Goal: Task Accomplishment & Management: Manage account settings

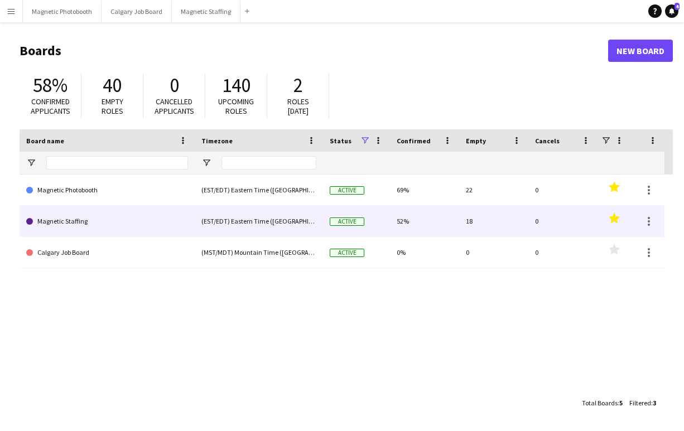
click at [71, 228] on link "Magnetic Staffing" at bounding box center [107, 221] width 162 height 31
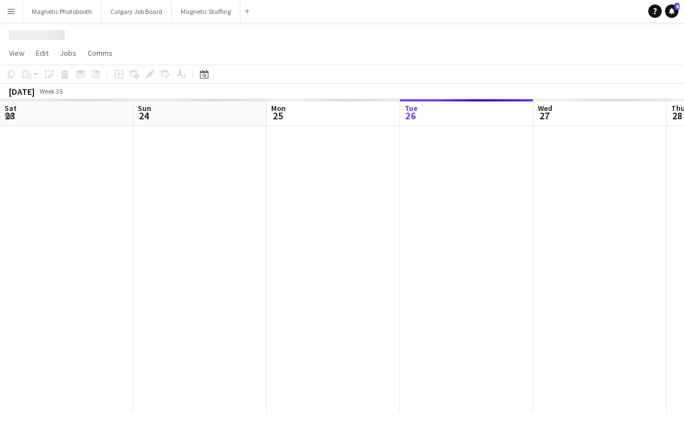
scroll to position [0, 267]
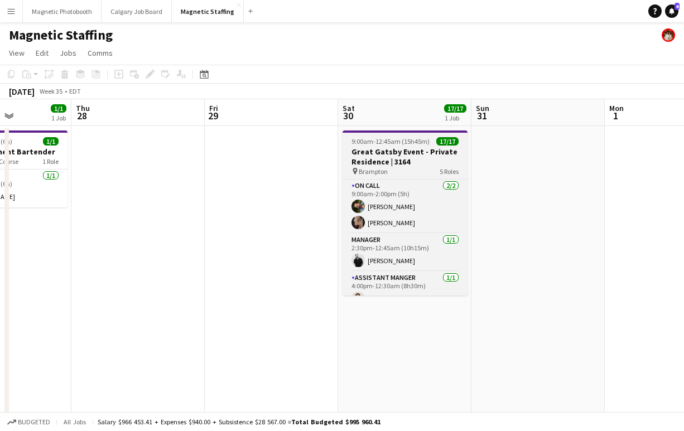
click at [414, 167] on div "pin Brampton 5 Roles" at bounding box center [404, 171] width 125 height 9
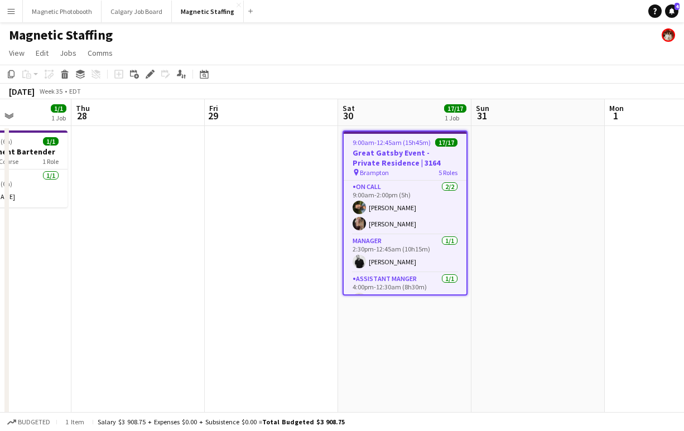
scroll to position [0, 330]
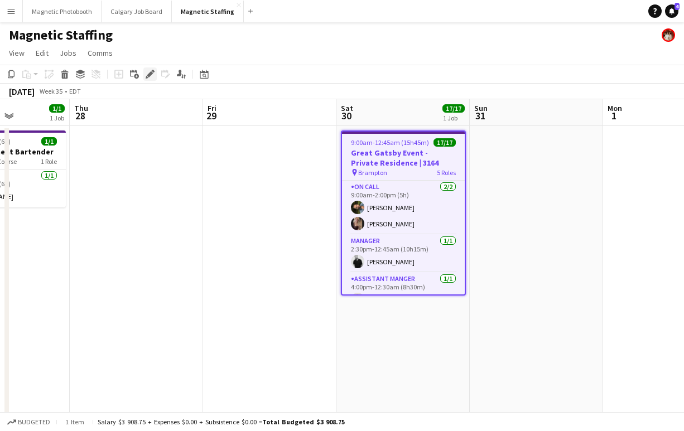
click at [154, 70] on icon "Edit" at bounding box center [150, 74] width 9 height 9
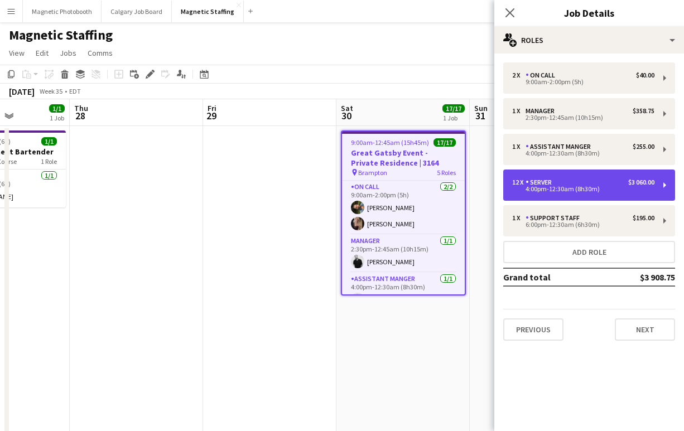
click at [591, 188] on div "4:00pm-12:30am (8h30m)" at bounding box center [583, 189] width 142 height 6
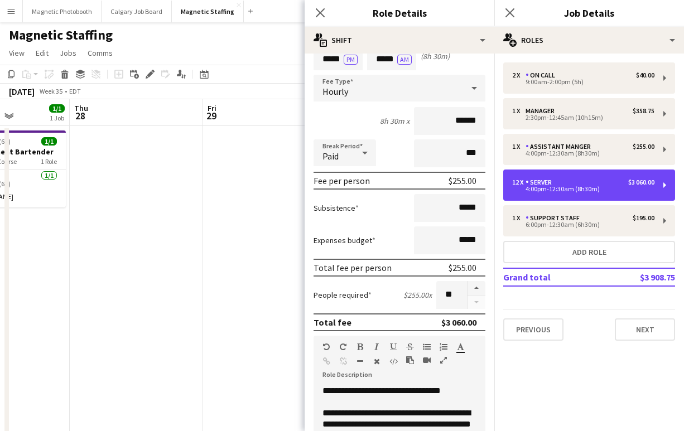
scroll to position [54, 0]
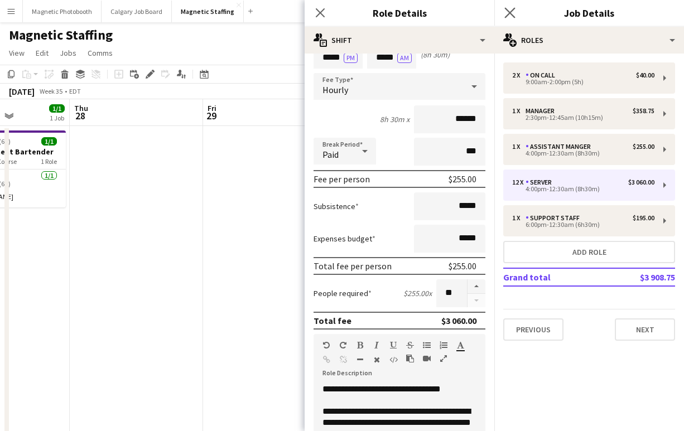
click at [506, 7] on app-icon "Close pop-in" at bounding box center [510, 13] width 16 height 16
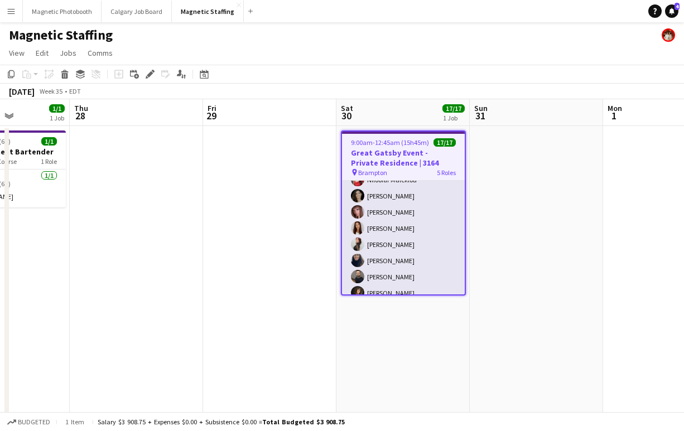
click at [390, 242] on app-card-role "Server [DATE] 4:00pm-12:30am (8h30m) [PERSON_NAME] [PERSON_NAME] [PERSON_NAME] …" at bounding box center [403, 228] width 123 height 216
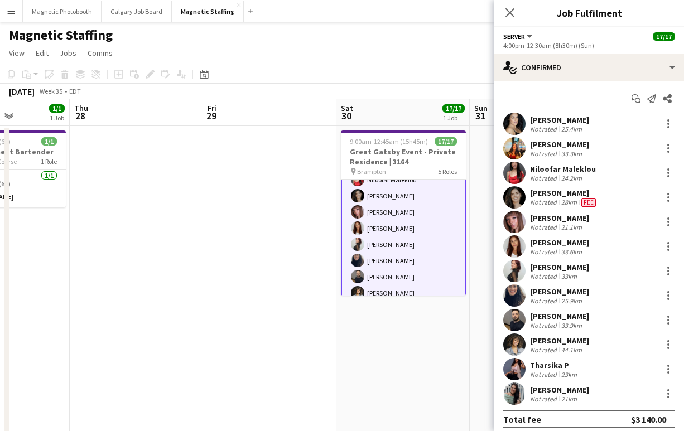
scroll to position [191, 0]
click at [667, 271] on div at bounding box center [668, 271] width 2 height 2
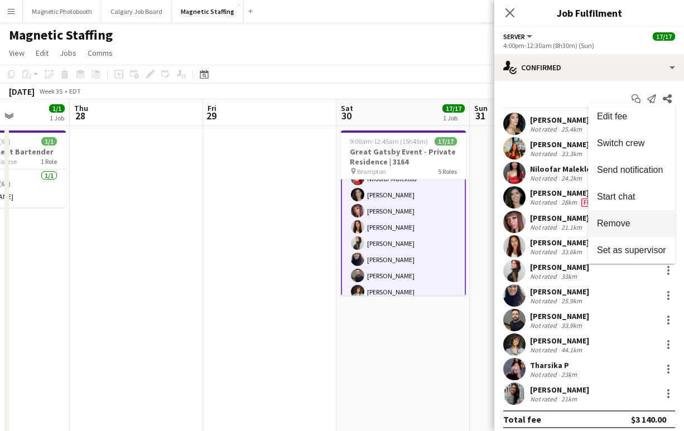
click at [641, 229] on button "Remove" at bounding box center [631, 223] width 87 height 27
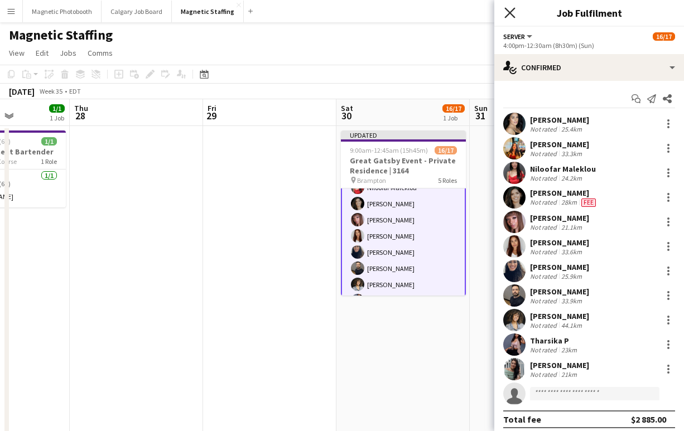
click at [507, 9] on icon "Close pop-in" at bounding box center [509, 12] width 11 height 11
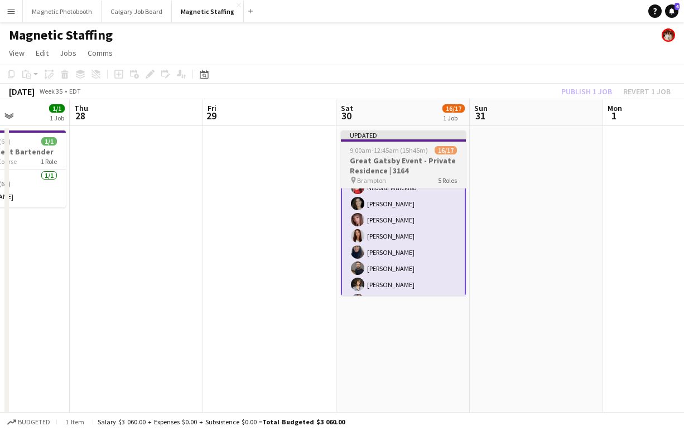
click at [439, 156] on h3 "Great Gatsby Event - Private Residence | 3164" at bounding box center [403, 166] width 125 height 20
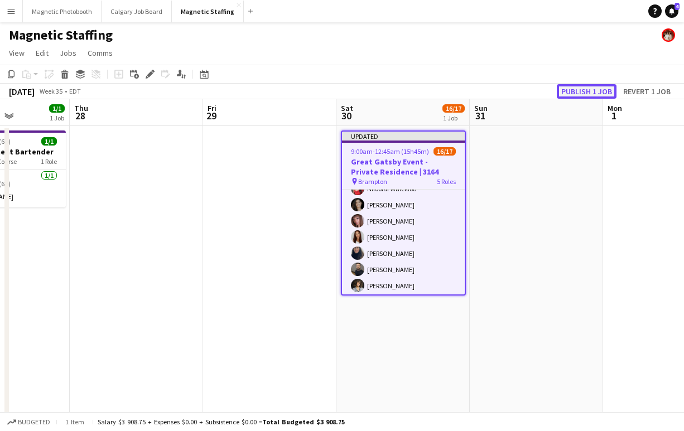
click at [596, 85] on button "Publish 1 job" at bounding box center [586, 91] width 60 height 14
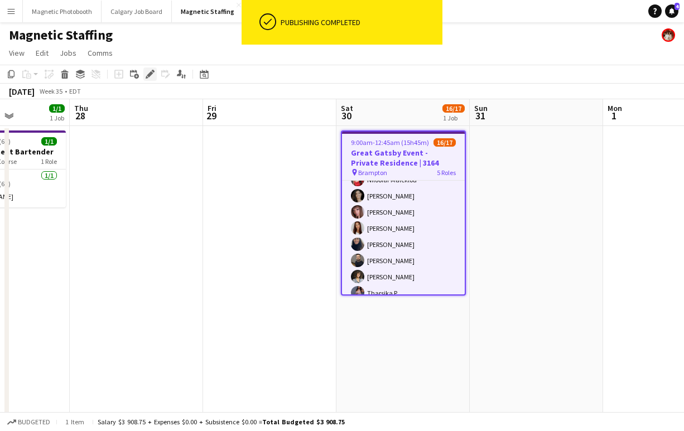
click at [150, 74] on icon at bounding box center [150, 74] width 6 height 6
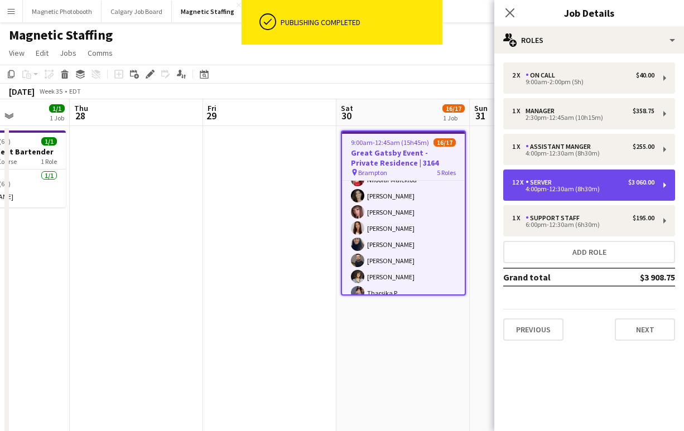
click at [597, 192] on div "12 x Server $3 060.00 4:00pm-12:30am (8h30m)" at bounding box center [589, 185] width 172 height 31
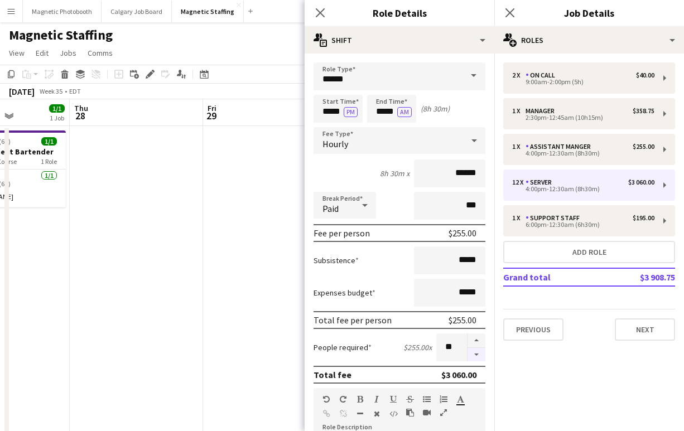
click at [472, 355] on button "button" at bounding box center [476, 355] width 18 height 14
type input "**"
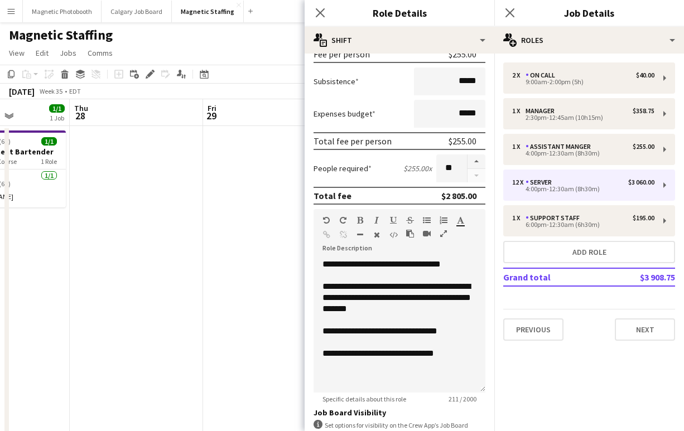
scroll to position [324, 0]
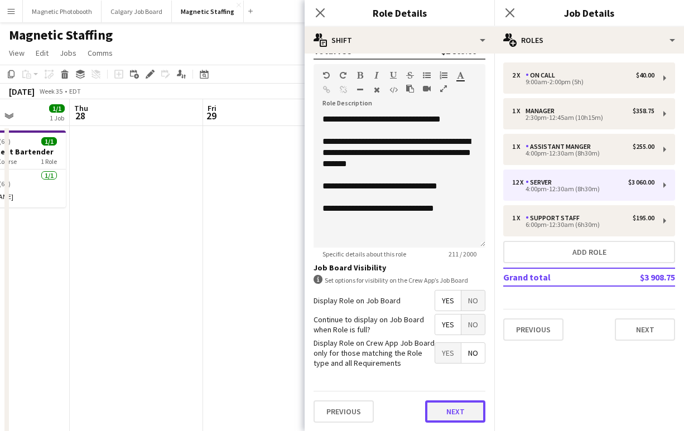
click at [462, 408] on button "Next" at bounding box center [455, 411] width 60 height 22
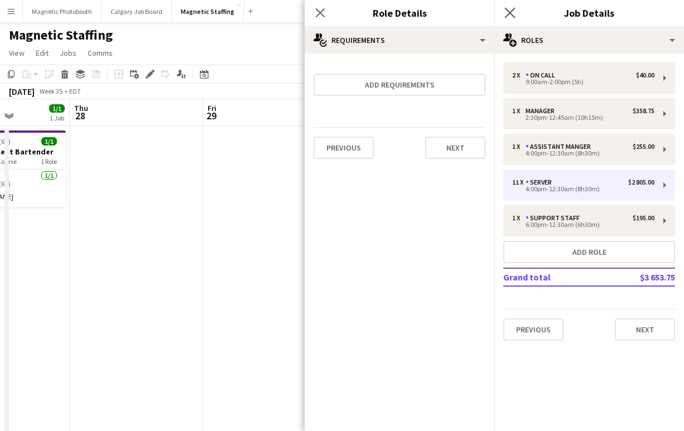
click at [507, 6] on app-icon "Close pop-in" at bounding box center [510, 13] width 16 height 16
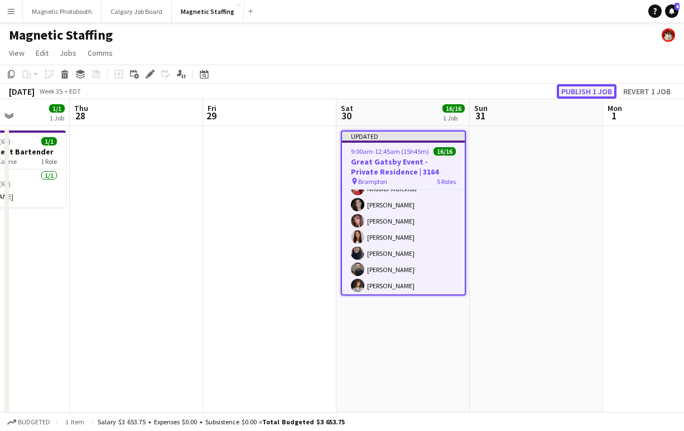
click at [583, 93] on button "Publish 1 job" at bounding box center [586, 91] width 60 height 14
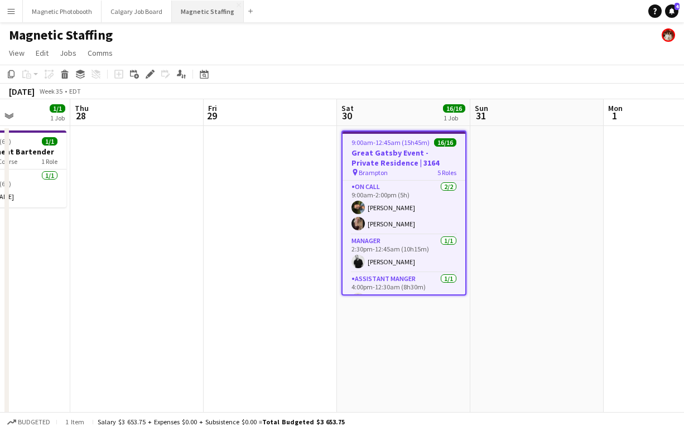
click at [195, 13] on button "Magnetic Staffing Close" at bounding box center [208, 12] width 72 height 22
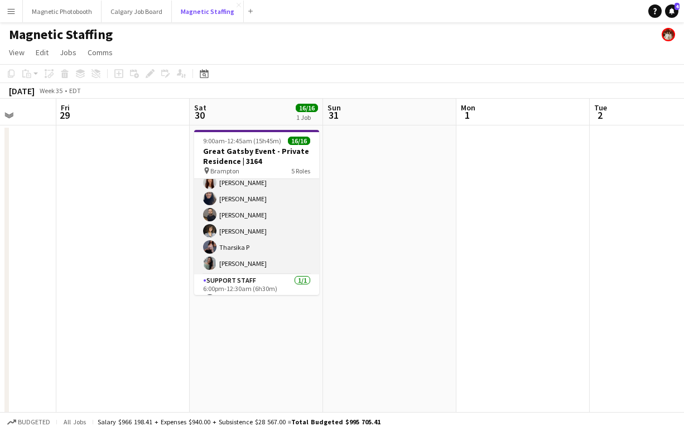
scroll to position [248, 0]
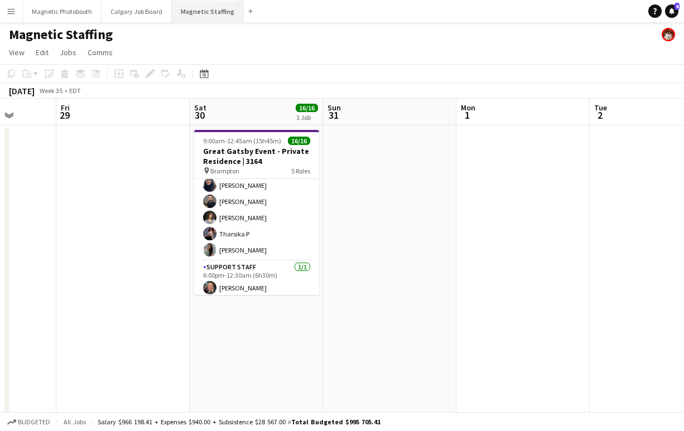
click at [208, 13] on button "Magnetic Staffing Close" at bounding box center [208, 12] width 72 height 22
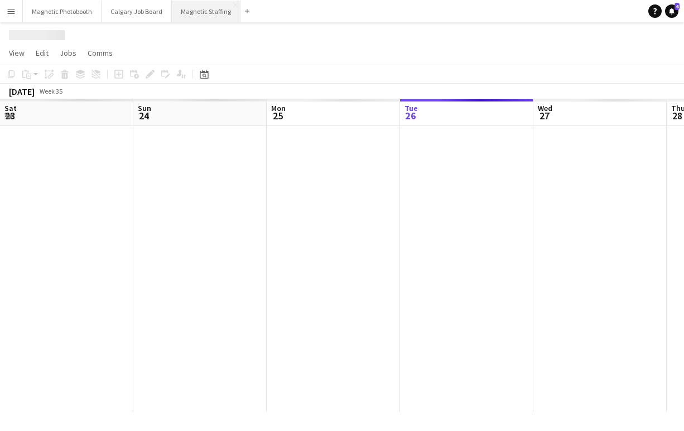
scroll to position [0, 267]
